Goal: Information Seeking & Learning: Learn about a topic

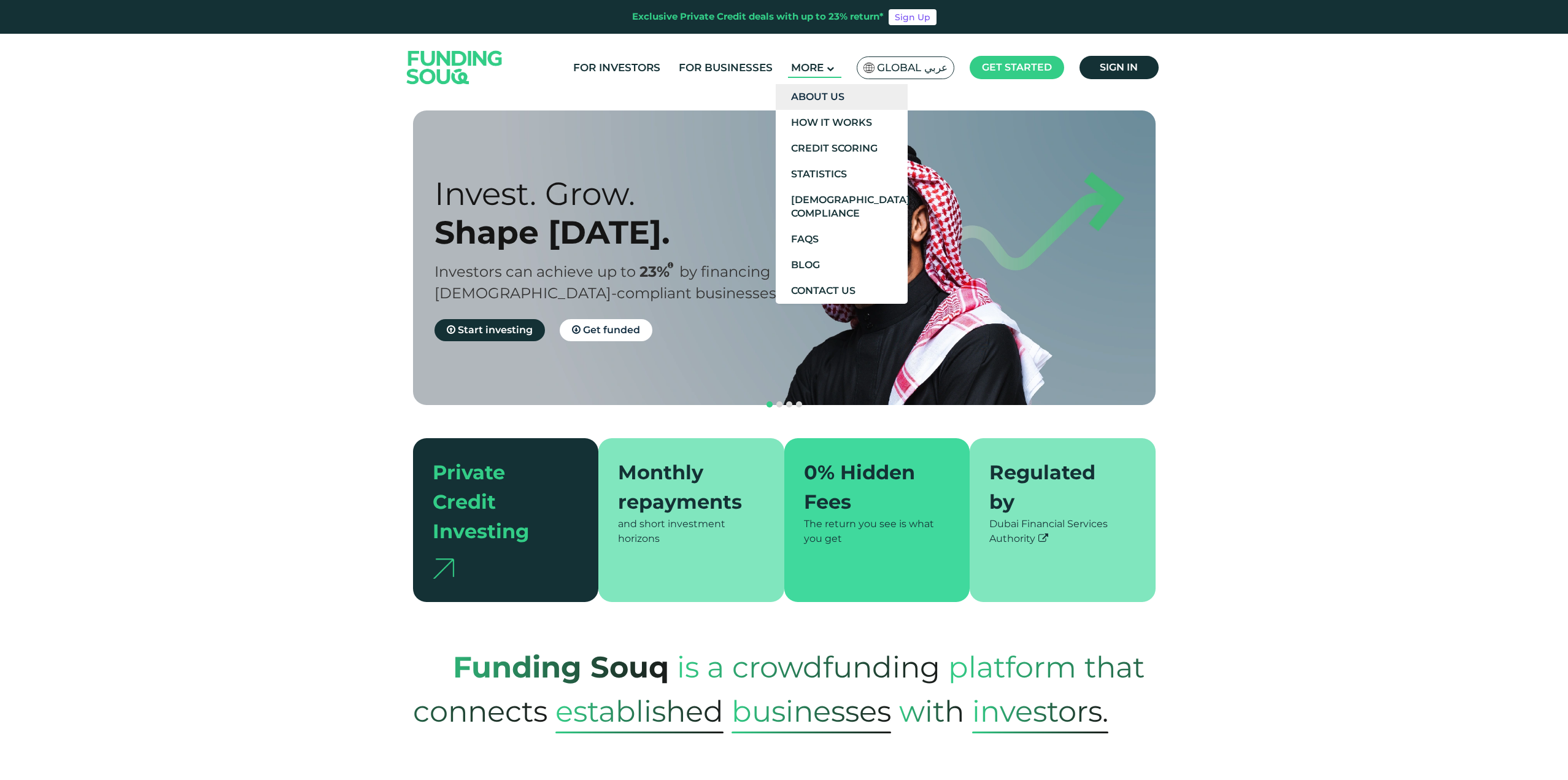
click at [817, 95] on link "About Us" at bounding box center [841, 97] width 132 height 26
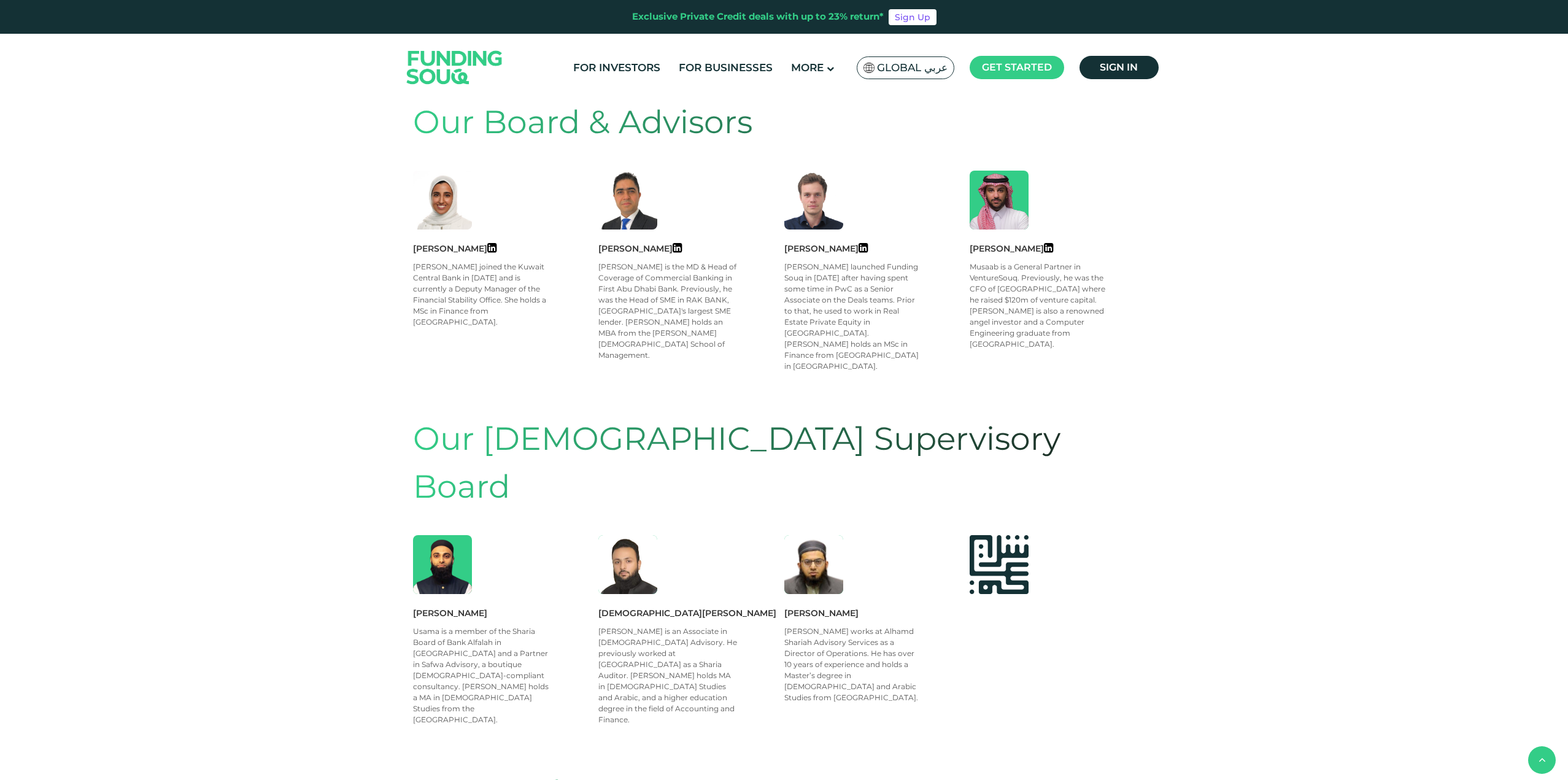
scroll to position [476, 0]
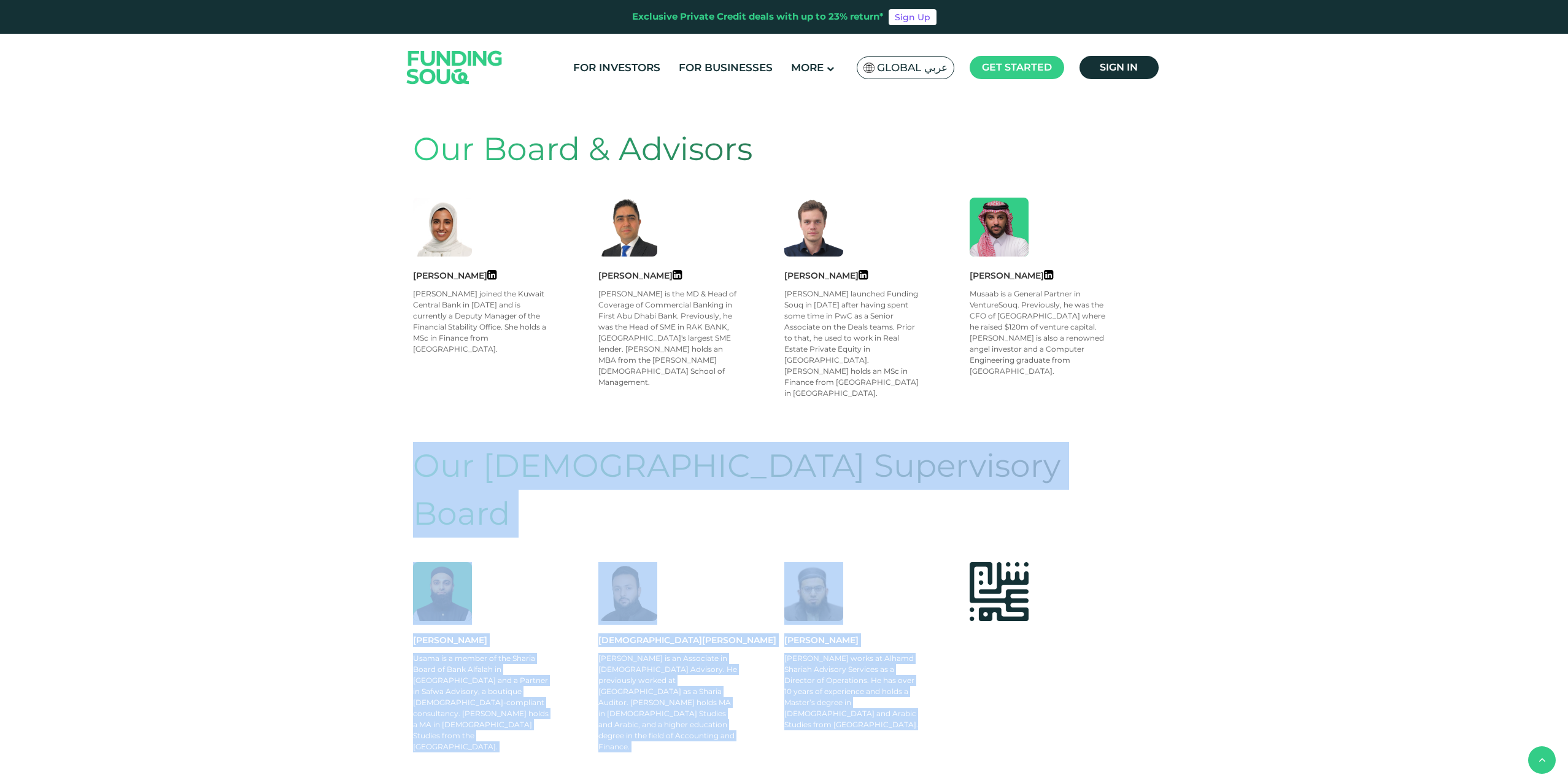
drag, startPoint x: 414, startPoint y: 438, endPoint x: 1006, endPoint y: 641, distance: 625.8
click at [1006, 641] on section "Our Shariah Supervisory Board Usama Ehsan Usama is a member of the Sharia Board…" at bounding box center [784, 618] width 742 height 353
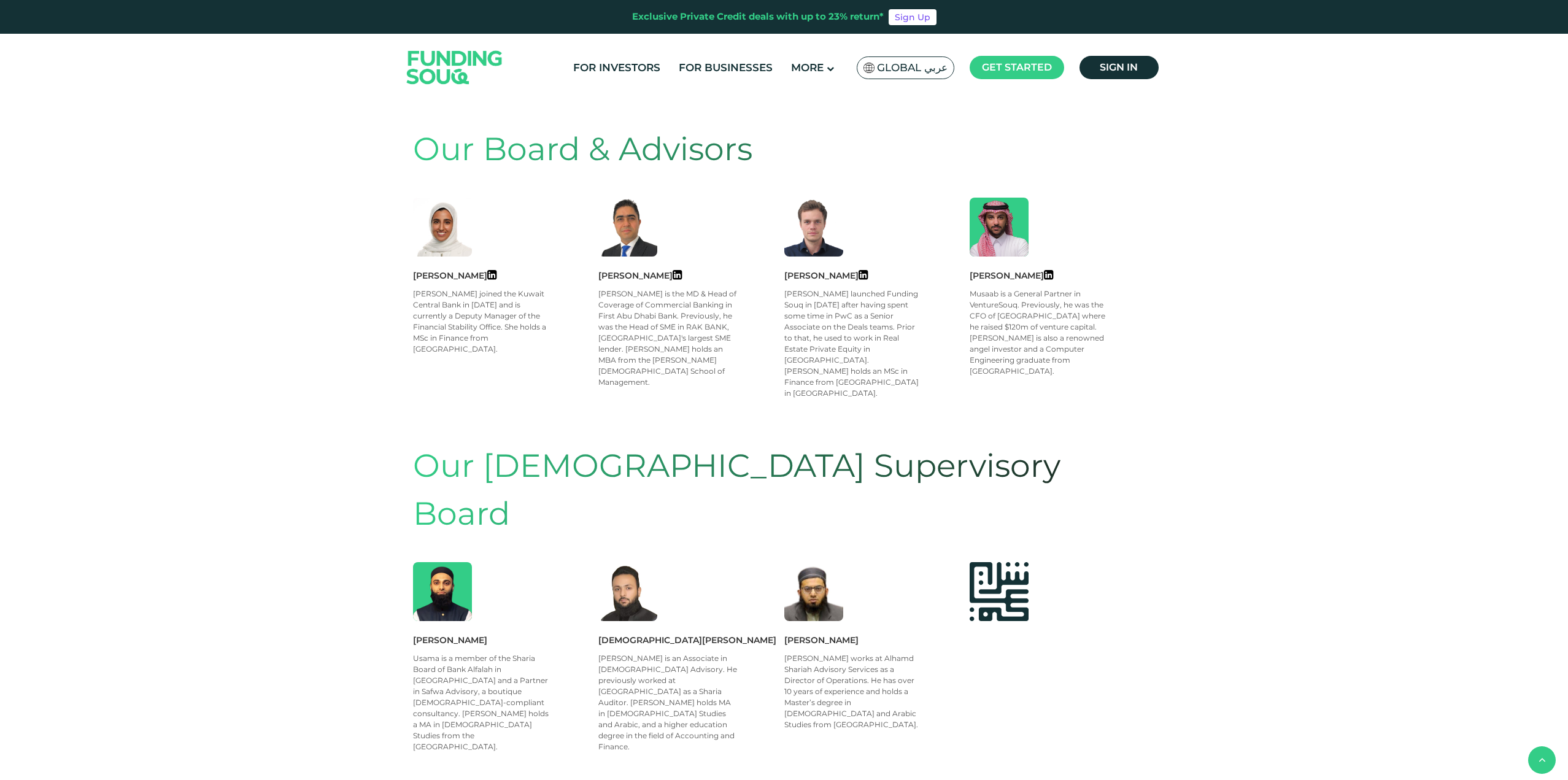
click at [1157, 553] on div "About Funding Souq Funding Souq is an alternative financing platform that conne…" at bounding box center [784, 396] width 761 height 1498
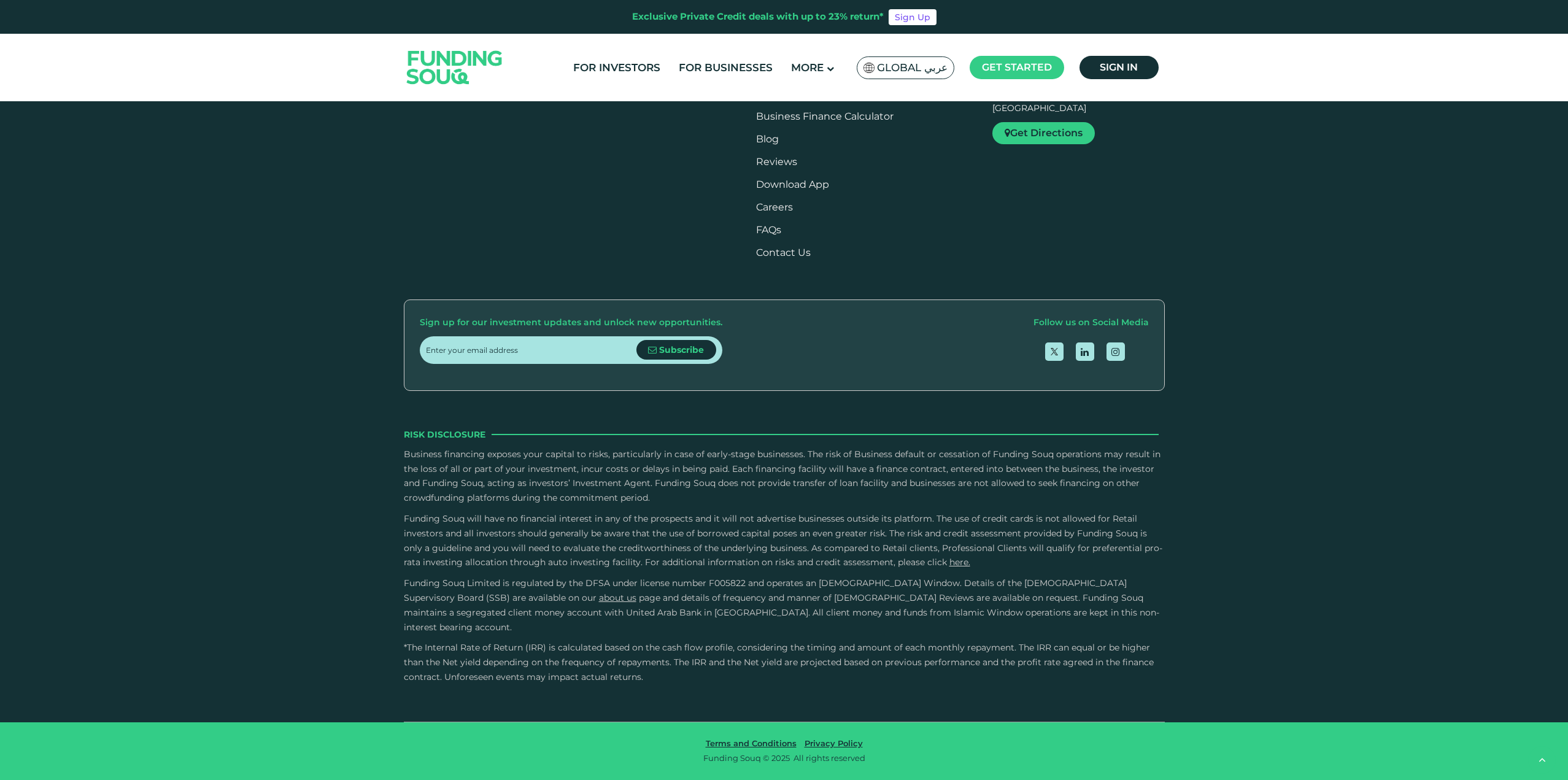
scroll to position [2036, 0]
